Goal: Information Seeking & Learning: Find specific fact

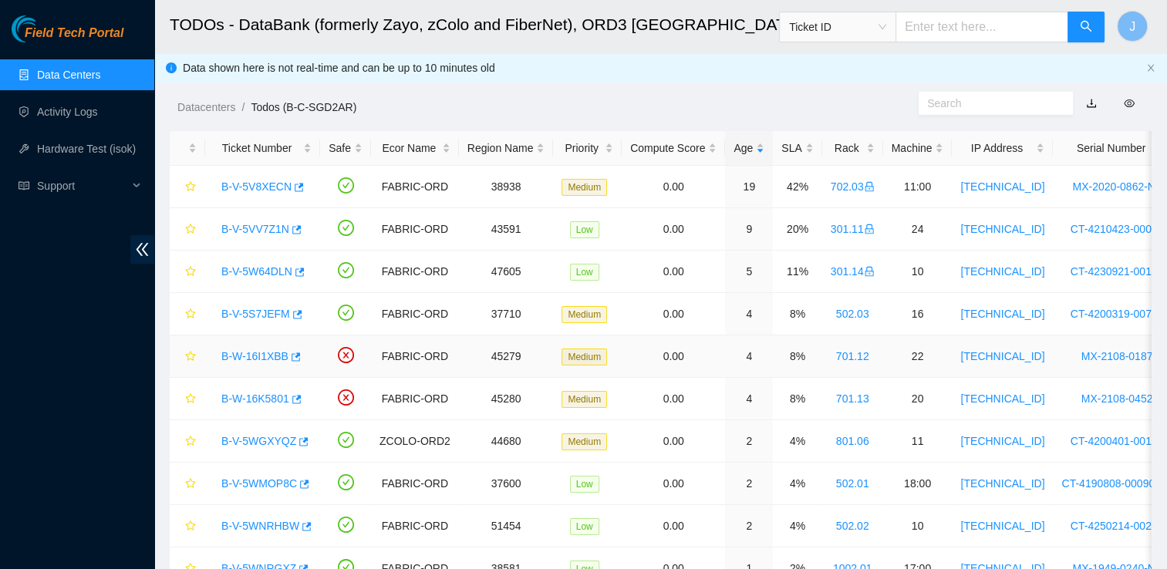
click at [267, 357] on link "B-W-16I1XBB" at bounding box center [254, 356] width 67 height 12
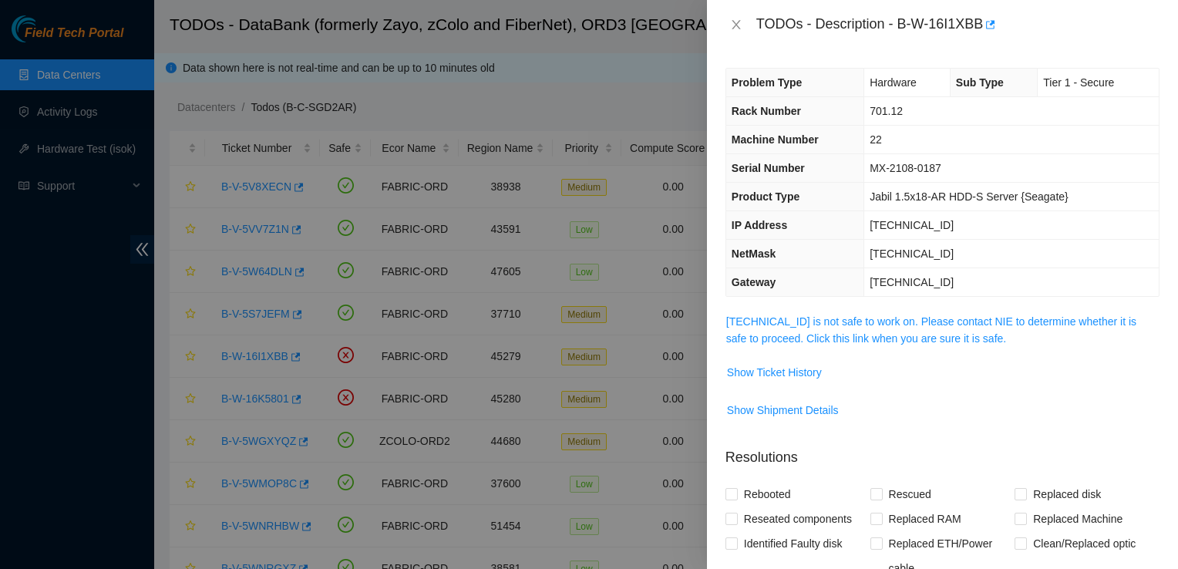
click at [938, 29] on div "TODOs - Description - B-W-16I1XBB" at bounding box center [958, 24] width 403 height 25
drag, startPoint x: 938, startPoint y: 29, endPoint x: 999, endPoint y: 32, distance: 60.2
click at [999, 32] on div "TODOs - Description - B-W-16I1XBB" at bounding box center [958, 24] width 403 height 25
copy div "B-W-16I1XBB"
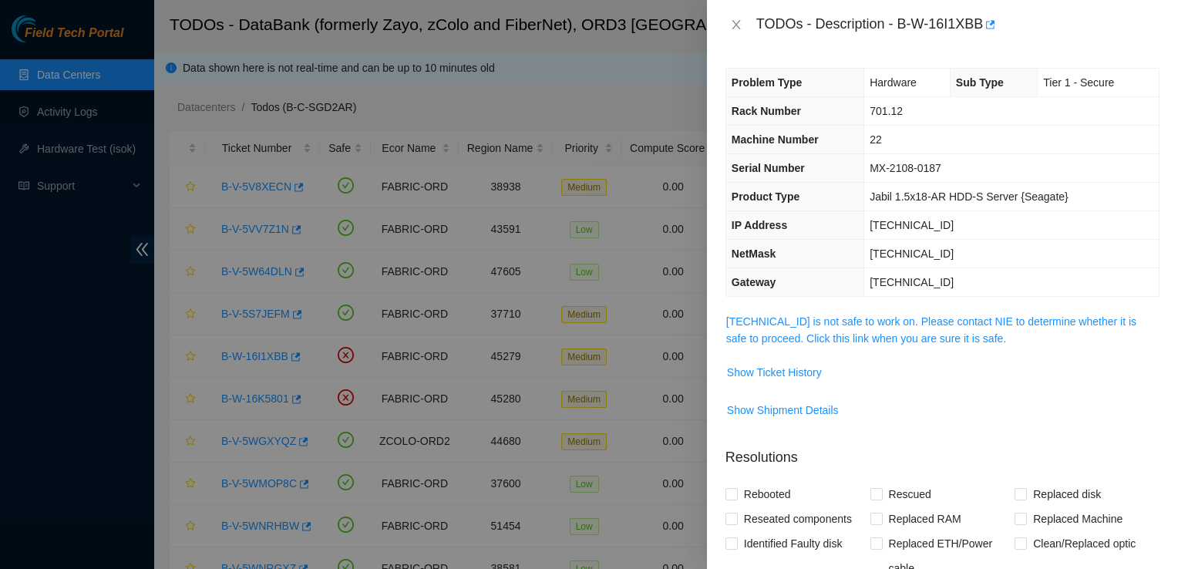
click at [477, 200] on div at bounding box center [589, 284] width 1178 height 569
click at [736, 28] on icon "close" at bounding box center [736, 25] width 12 height 12
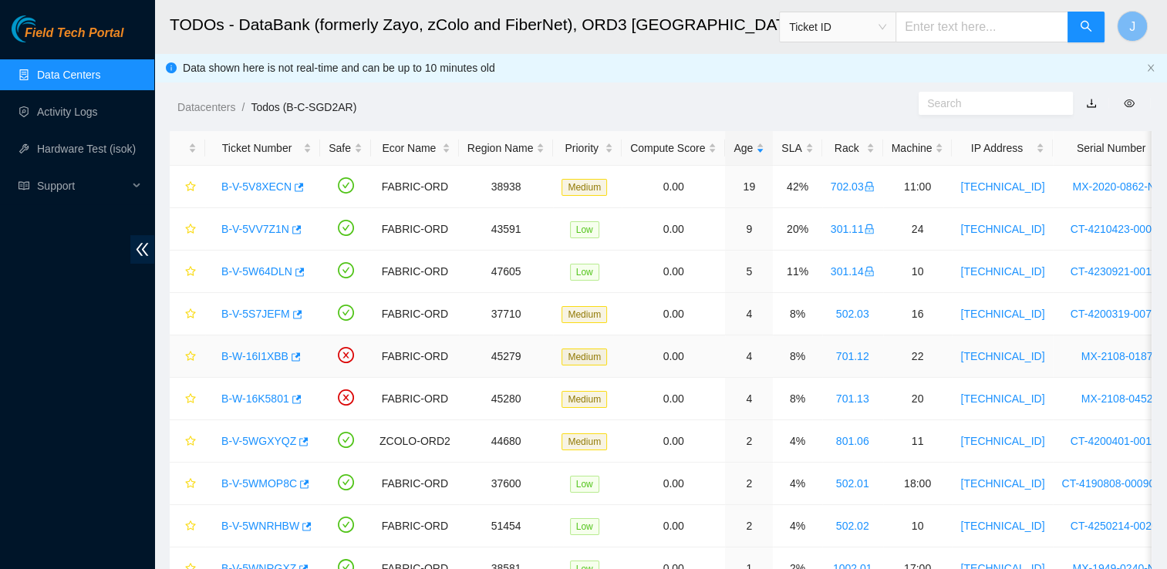
click at [259, 358] on link "B-W-16I1XBB" at bounding box center [254, 356] width 67 height 12
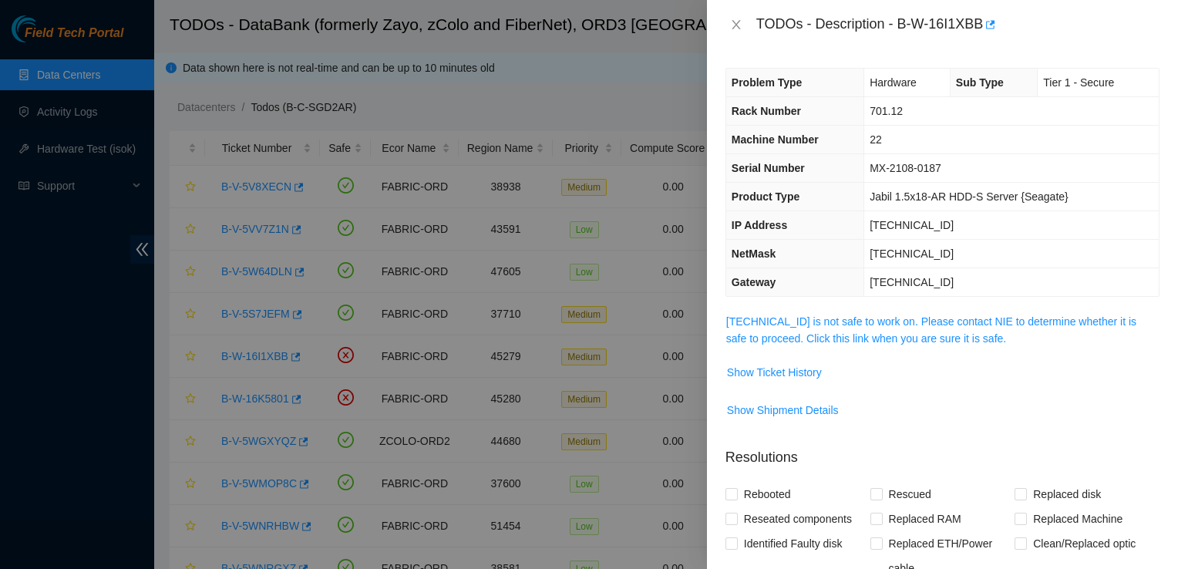
click at [1077, 276] on td "[TECHNICAL_ID]" at bounding box center [1011, 282] width 295 height 29
click at [901, 325] on link "[TECHNICAL_ID] is not safe to work on. Please contact NIE to determine whether …" at bounding box center [931, 329] width 410 height 29
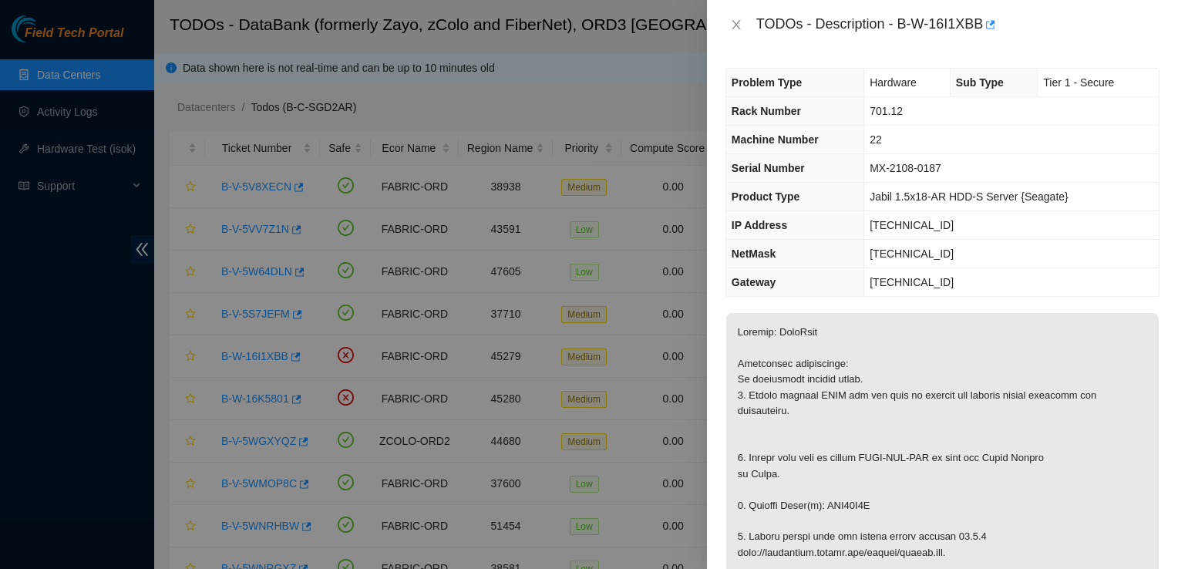
scroll to position [261, 0]
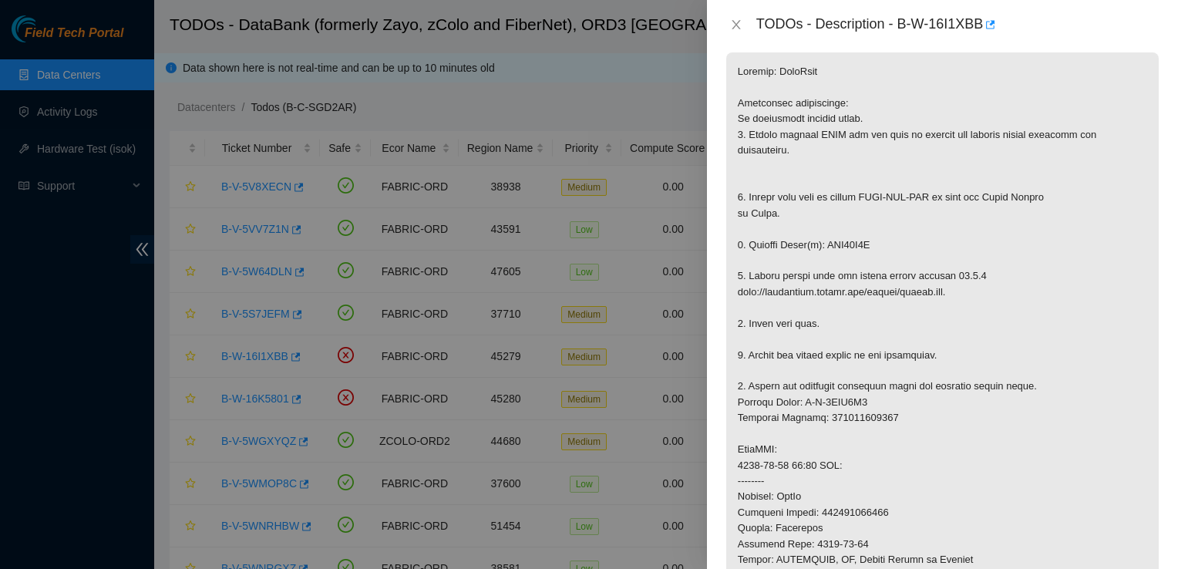
click at [848, 245] on p at bounding box center [942, 449] width 433 height 795
click at [846, 239] on p at bounding box center [942, 449] width 433 height 795
copy p "WJG10F8Y"
click at [1022, 39] on div "TODOs - Description - B-W-16I1XBB" at bounding box center [942, 24] width 471 height 49
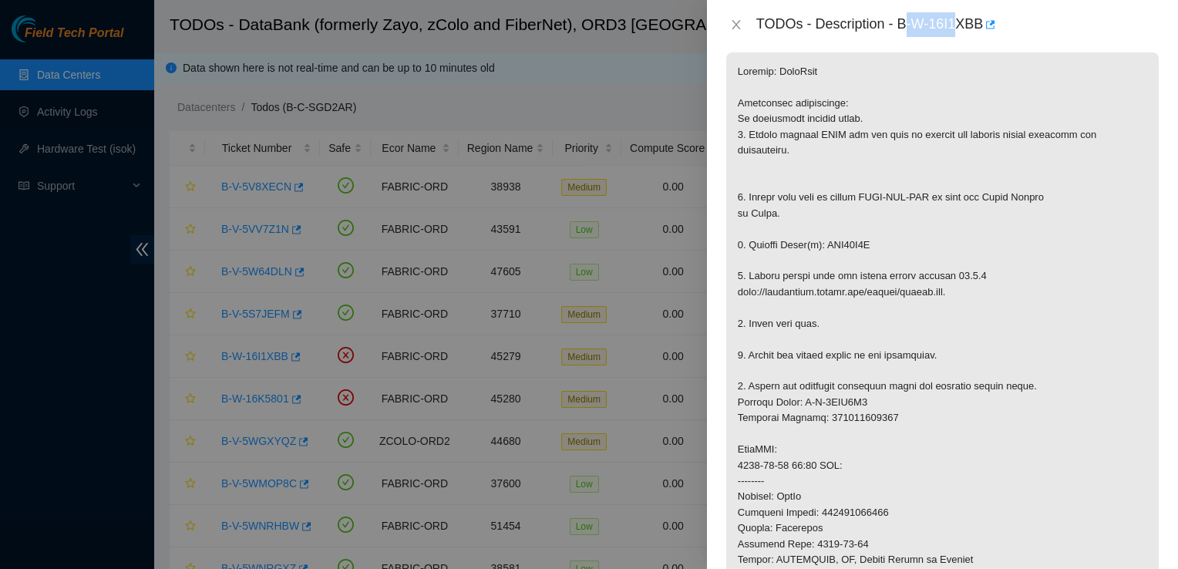
drag, startPoint x: 903, startPoint y: 24, endPoint x: 957, endPoint y: 26, distance: 54.0
click at [957, 26] on div "TODOs - Description - B-W-16I1XBB" at bounding box center [958, 24] width 403 height 25
drag, startPoint x: 957, startPoint y: 26, endPoint x: 986, endPoint y: 22, distance: 29.7
click at [986, 22] on div "TODOs - Description - B-W-16I1XBB" at bounding box center [958, 24] width 403 height 25
copy div "B-W-16I1XBB"
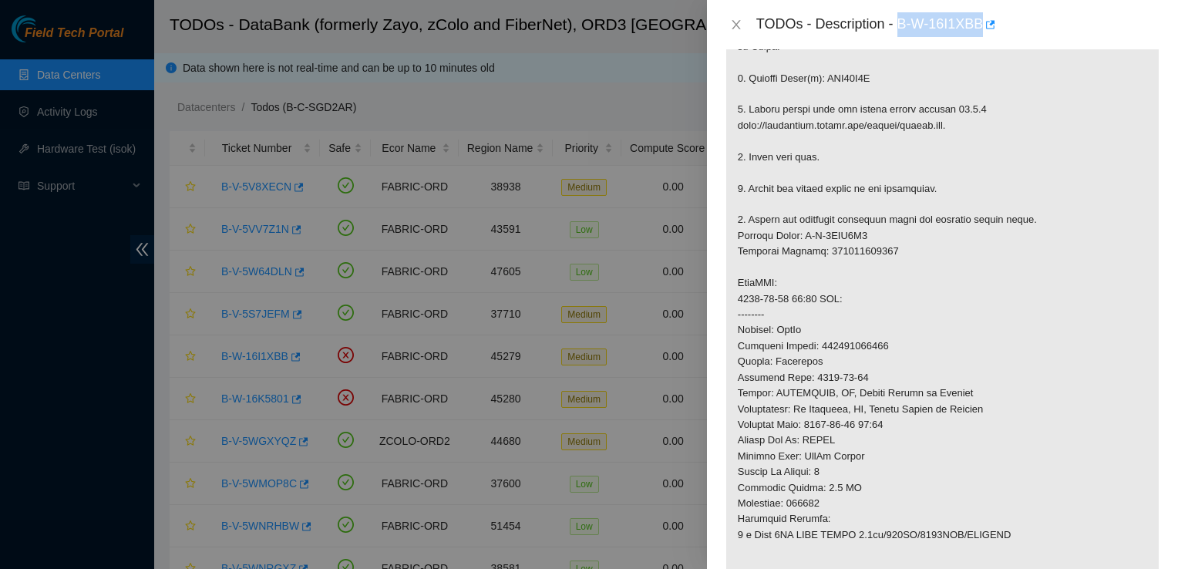
scroll to position [435, 0]
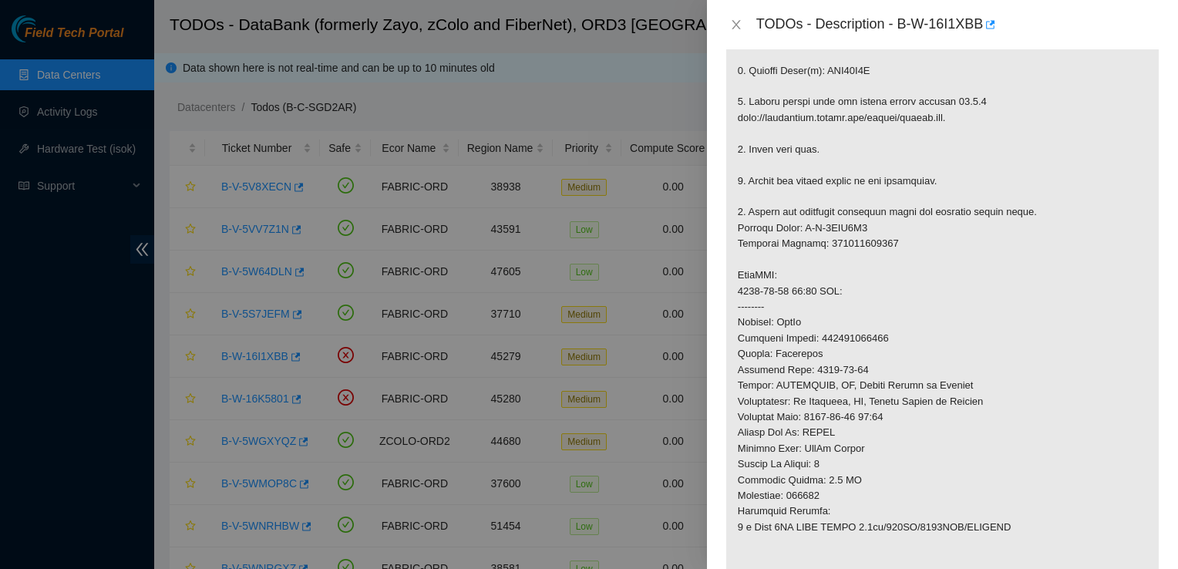
click at [62, 342] on div at bounding box center [589, 284] width 1178 height 569
click at [1090, 294] on p at bounding box center [942, 275] width 433 height 795
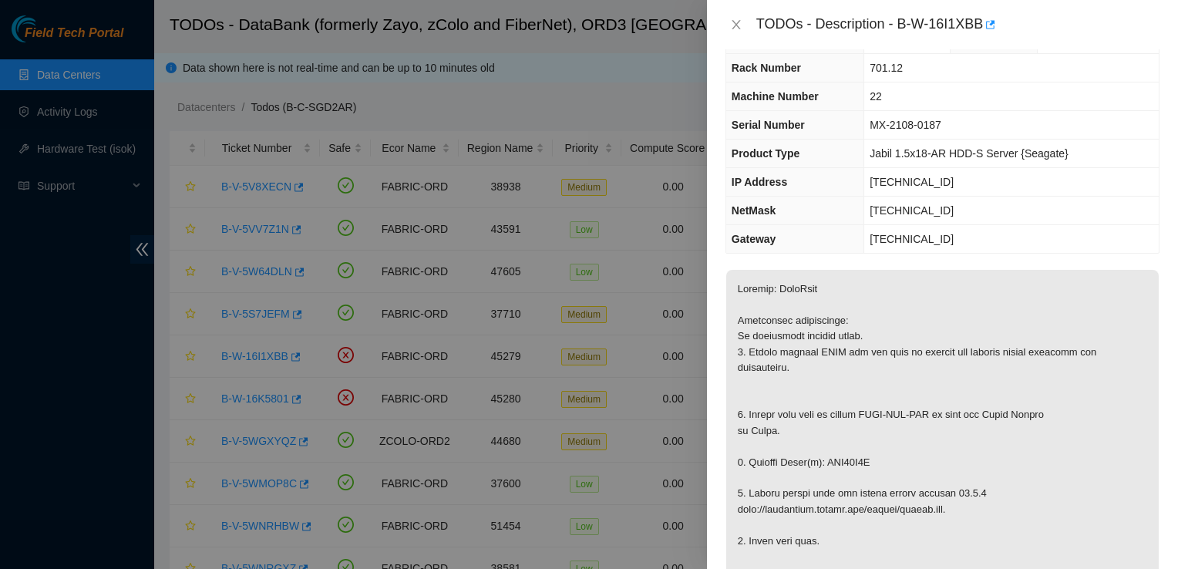
scroll to position [0, 0]
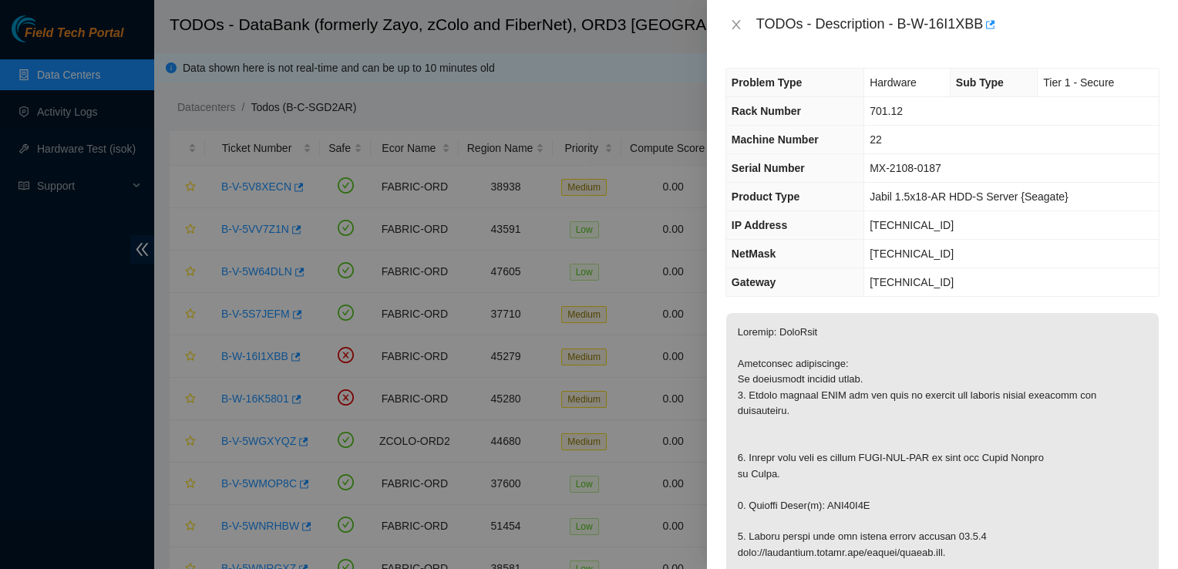
click at [690, 100] on div at bounding box center [589, 284] width 1178 height 569
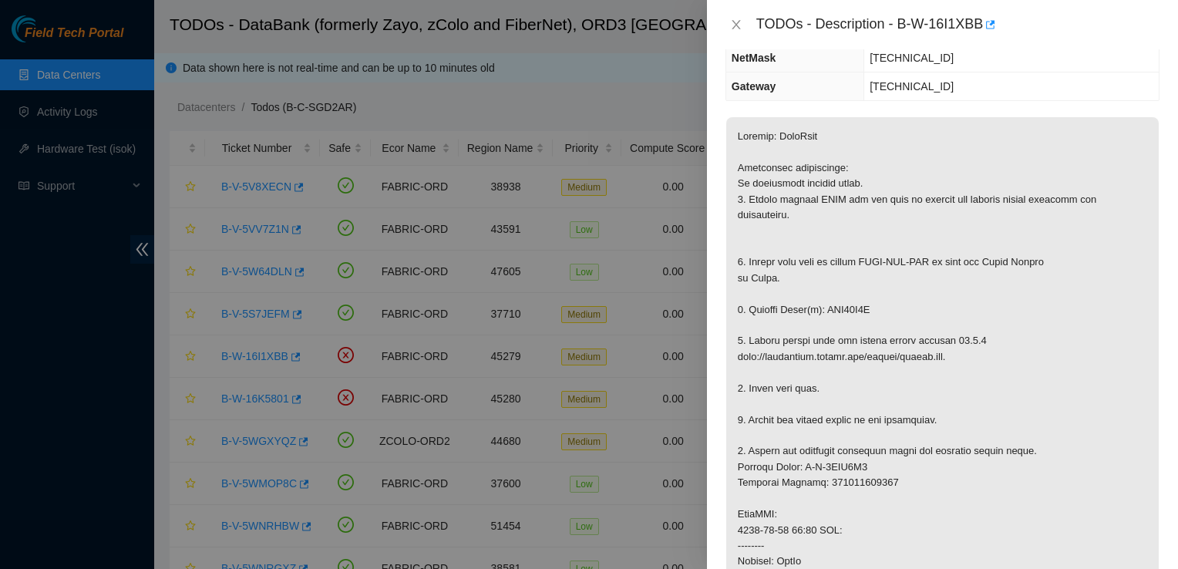
scroll to position [197, 0]
